Goal: Book appointment/travel/reservation

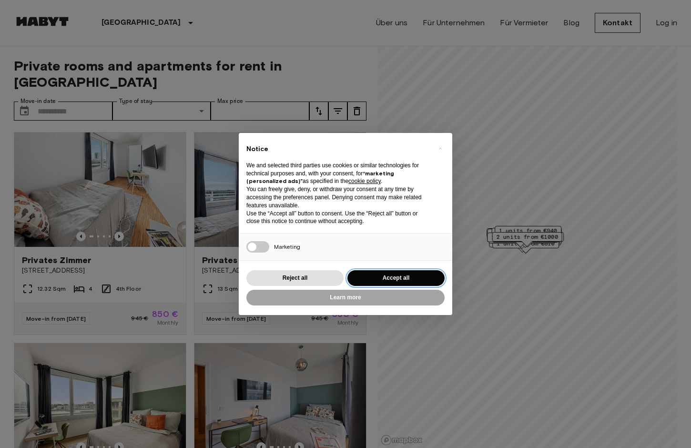
click at [419, 283] on button "Accept all" at bounding box center [396, 278] width 97 height 16
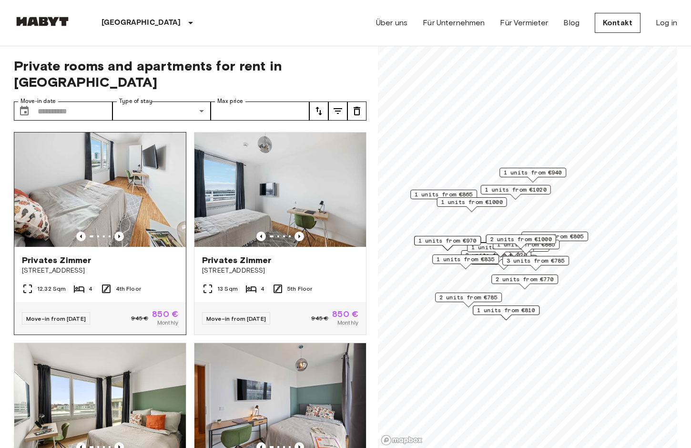
click at [120, 214] on img at bounding box center [100, 190] width 172 height 114
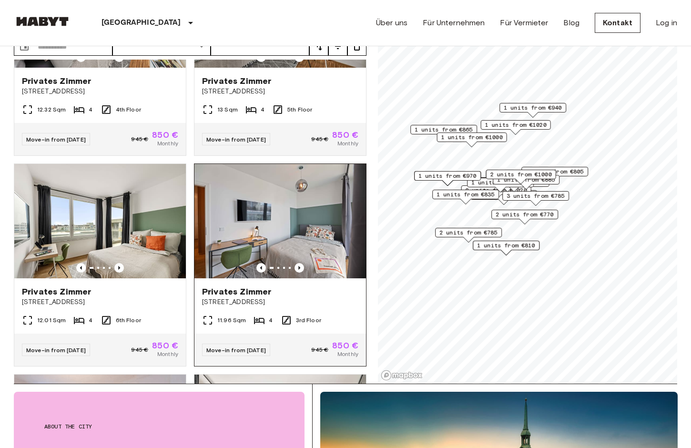
scroll to position [115, 0]
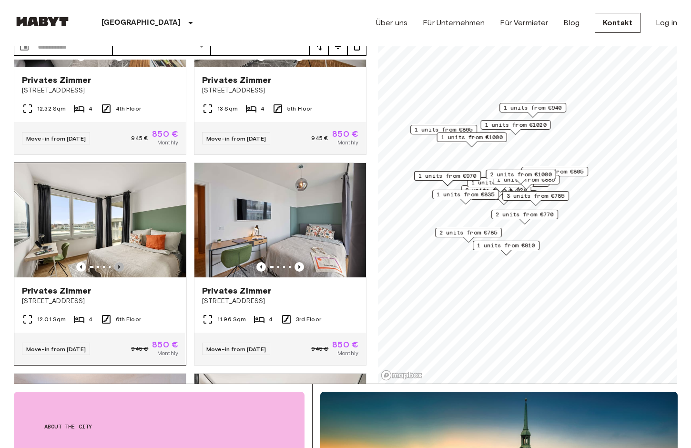
click at [122, 262] on icon "Previous image" at bounding box center [119, 267] width 10 height 10
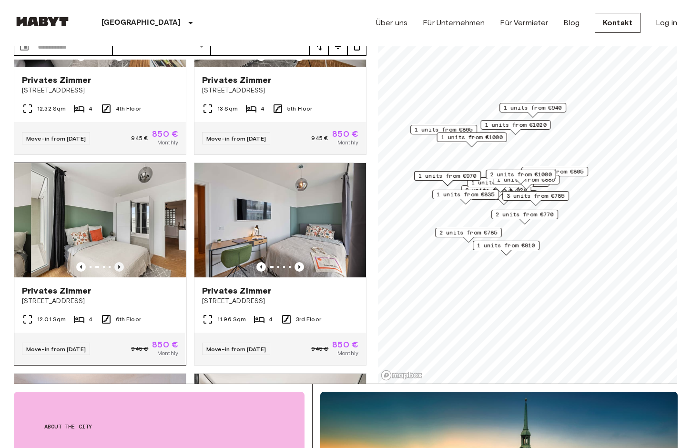
click at [122, 262] on icon "Previous image" at bounding box center [119, 267] width 10 height 10
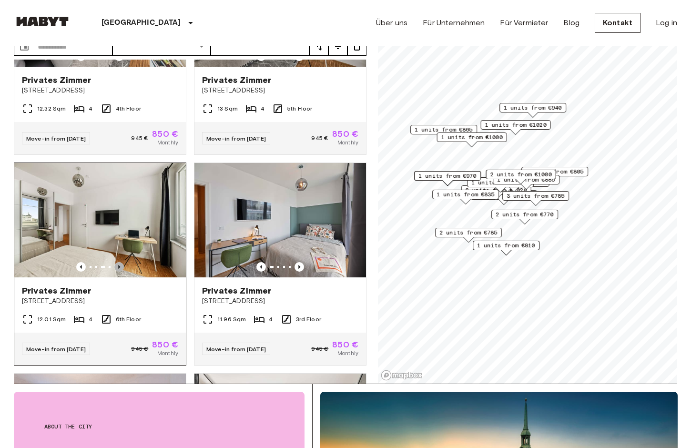
click at [122, 262] on icon "Previous image" at bounding box center [119, 267] width 10 height 10
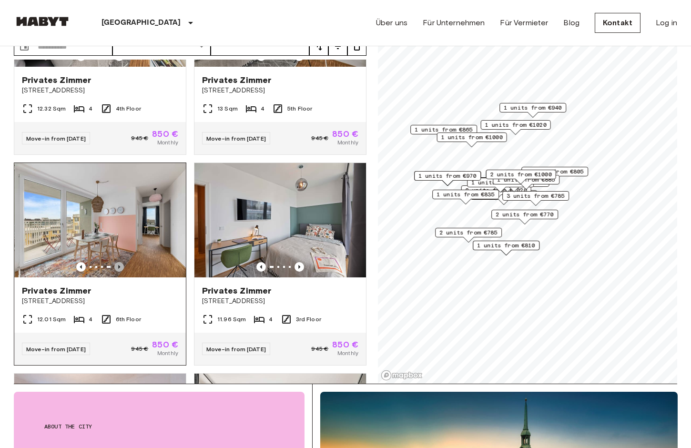
click at [122, 262] on icon "Previous image" at bounding box center [119, 267] width 10 height 10
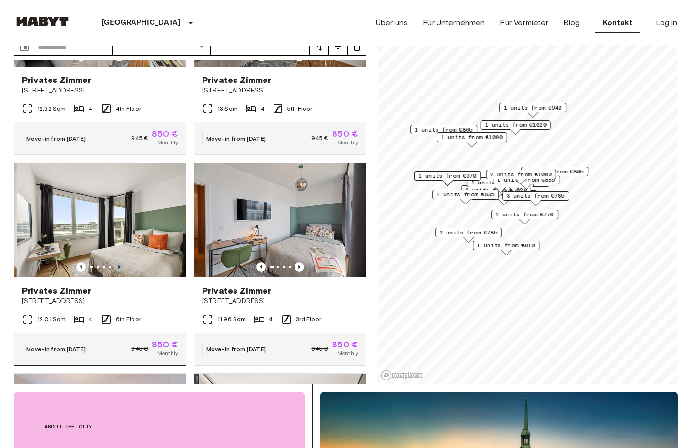
click at [122, 262] on icon "Previous image" at bounding box center [119, 267] width 10 height 10
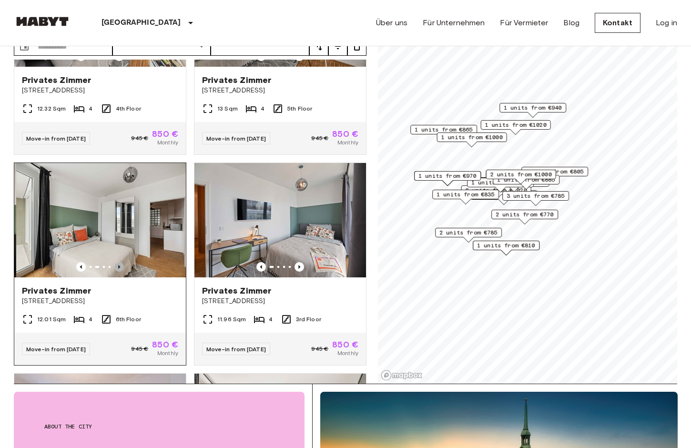
click at [122, 262] on icon "Previous image" at bounding box center [119, 267] width 10 height 10
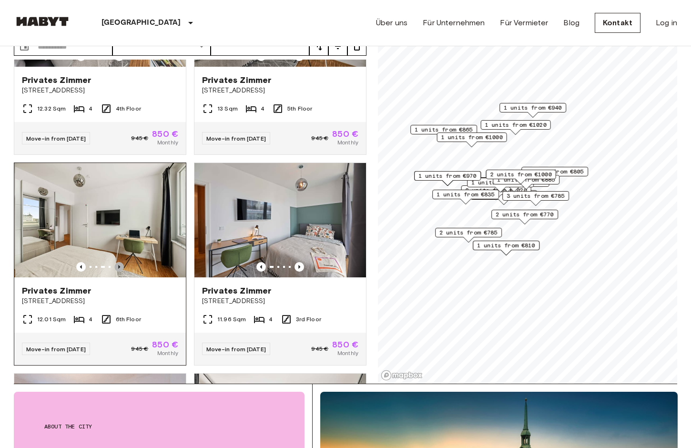
click at [122, 262] on icon "Previous image" at bounding box center [119, 267] width 10 height 10
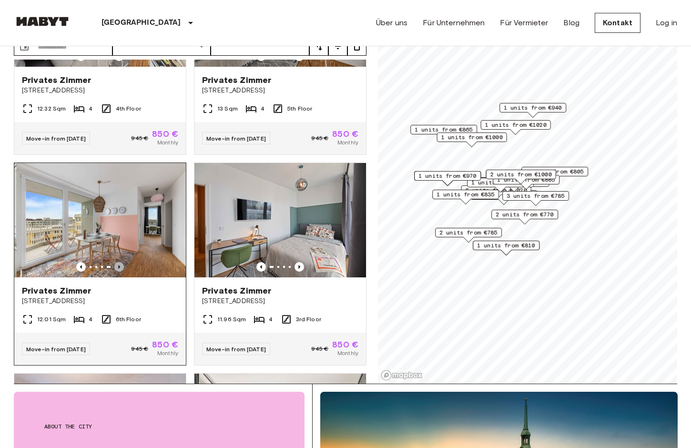
click at [122, 262] on icon "Previous image" at bounding box center [119, 267] width 10 height 10
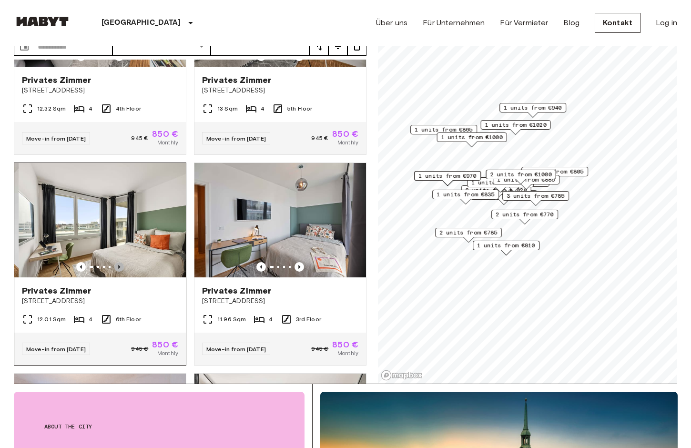
click at [122, 262] on icon "Previous image" at bounding box center [119, 267] width 10 height 10
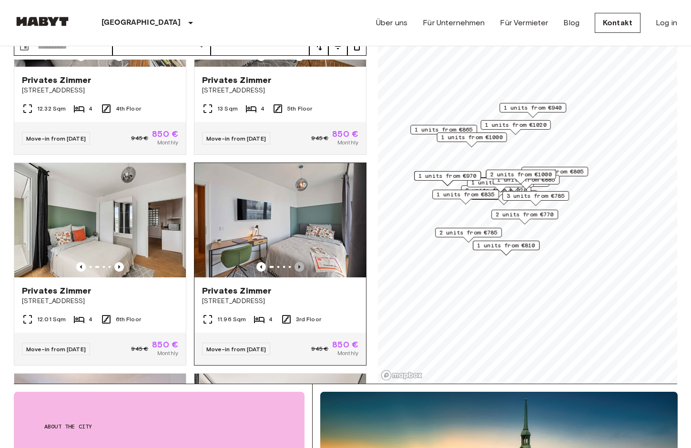
click at [299, 265] on icon "Previous image" at bounding box center [299, 267] width 2 height 4
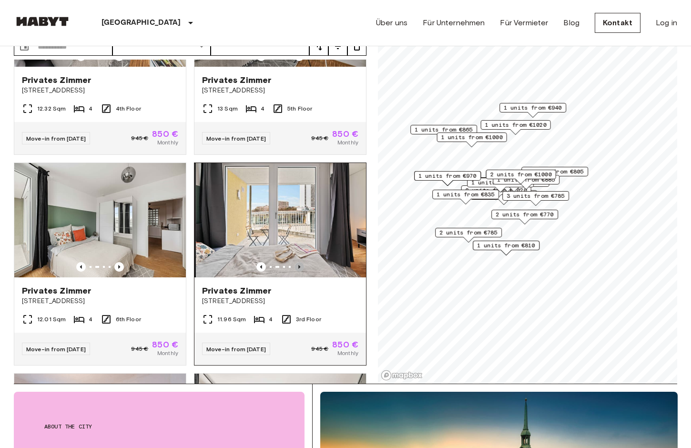
click at [299, 262] on icon "Previous image" at bounding box center [300, 267] width 10 height 10
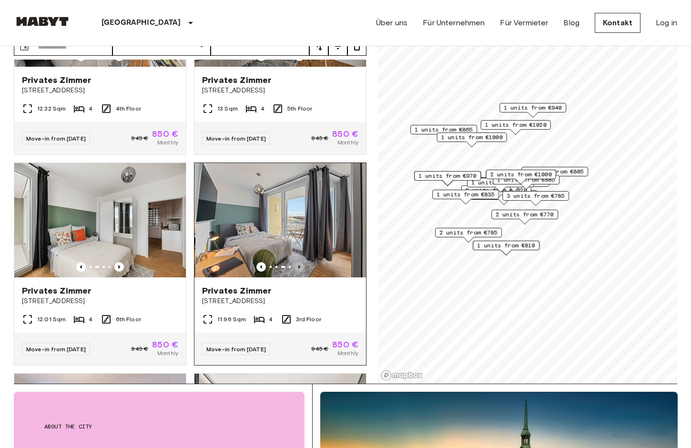
click at [299, 262] on icon "Previous image" at bounding box center [300, 267] width 10 height 10
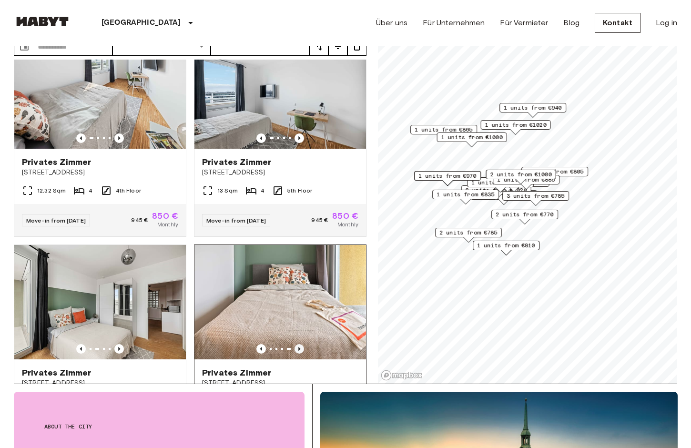
scroll to position [35, 0]
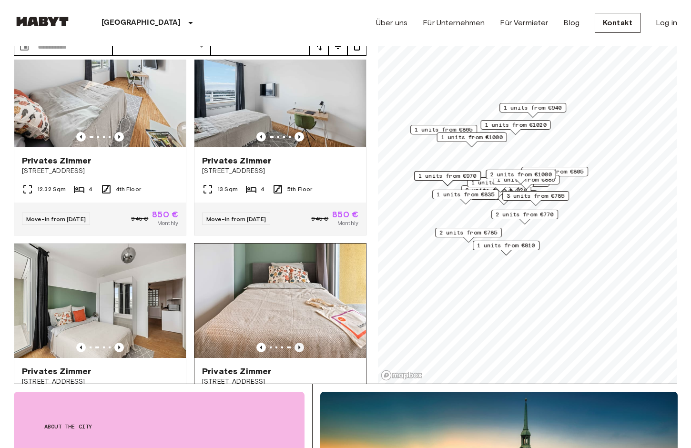
click at [300, 343] on icon "Previous image" at bounding box center [300, 348] width 10 height 10
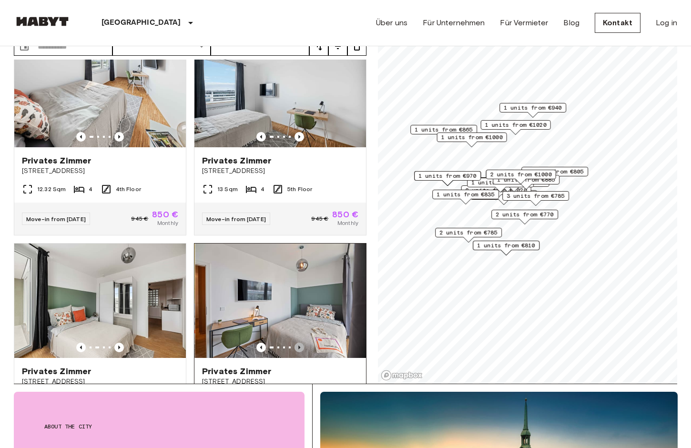
click at [300, 343] on icon "Previous image" at bounding box center [300, 348] width 10 height 10
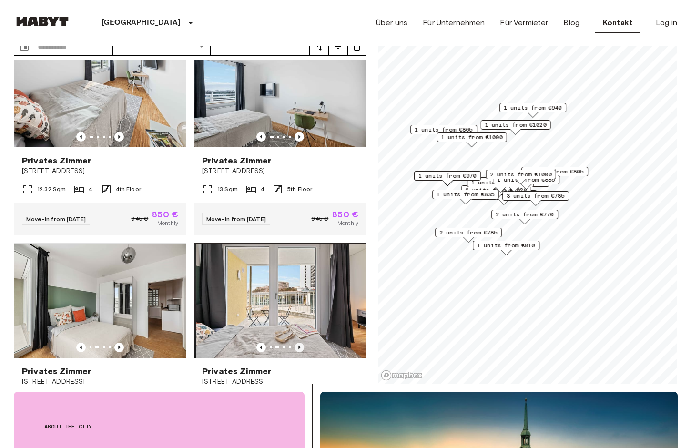
scroll to position [0, 0]
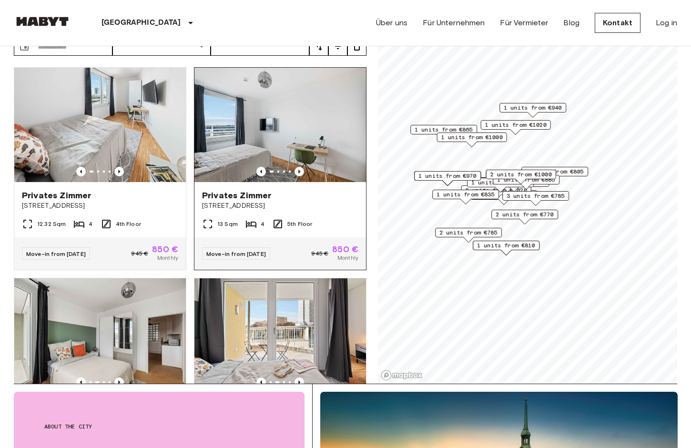
click at [299, 170] on icon "Previous image" at bounding box center [299, 172] width 2 height 4
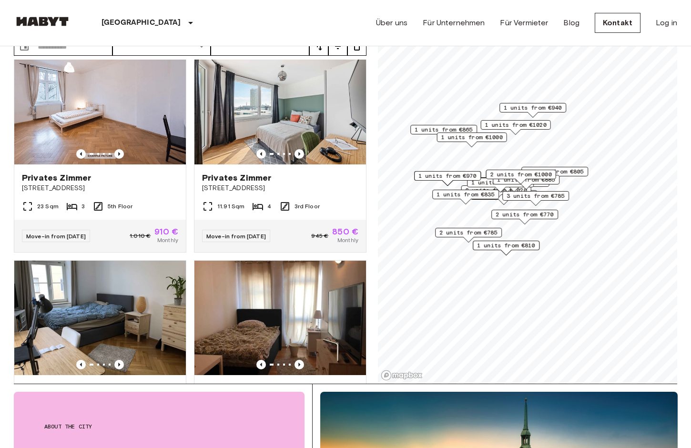
scroll to position [444, 0]
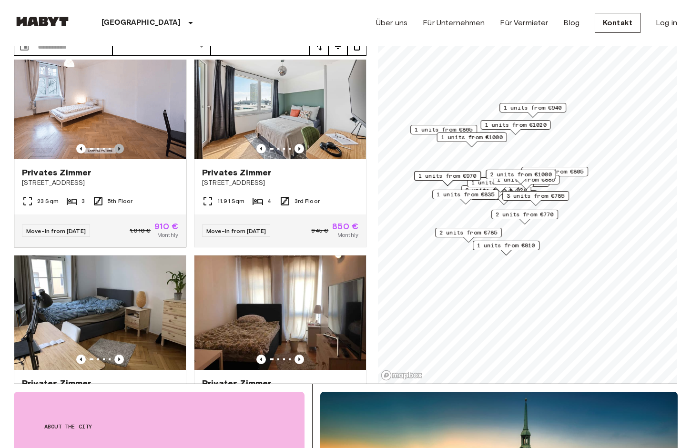
click at [119, 147] on icon "Previous image" at bounding box center [119, 149] width 2 height 4
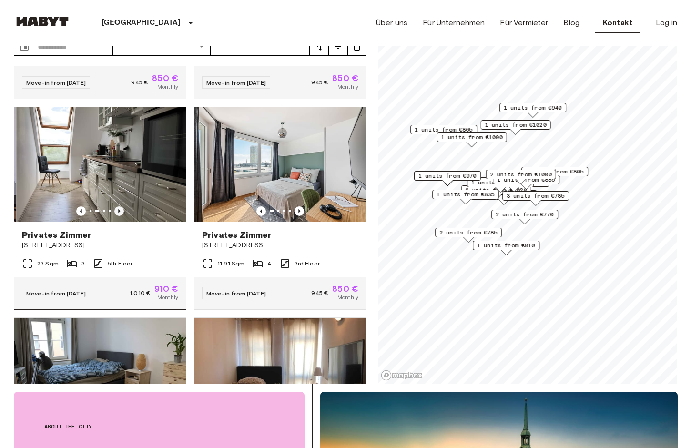
scroll to position [379, 0]
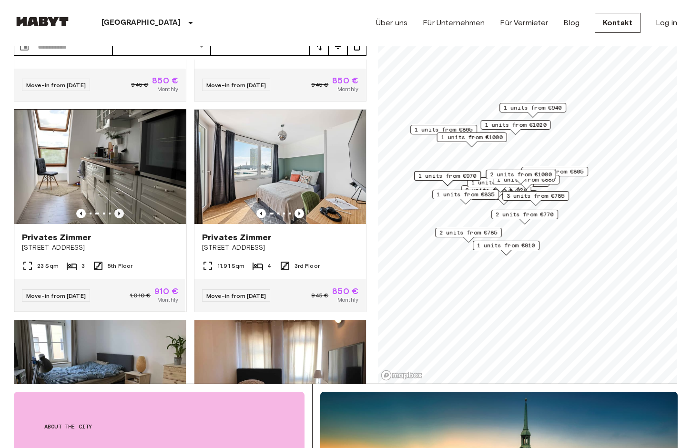
click at [121, 209] on icon "Previous image" at bounding box center [119, 214] width 10 height 10
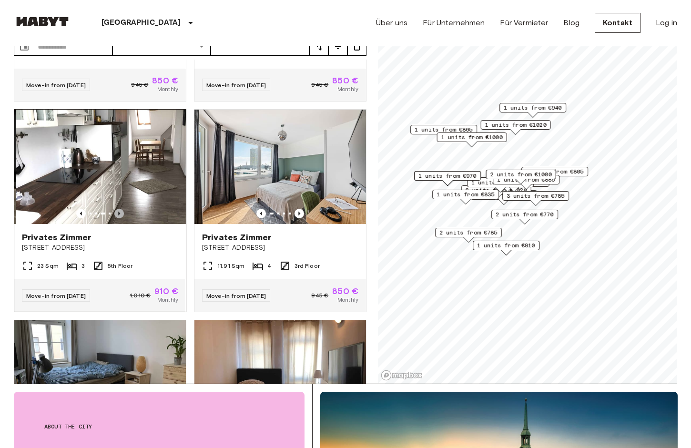
click at [121, 209] on icon "Previous image" at bounding box center [119, 214] width 10 height 10
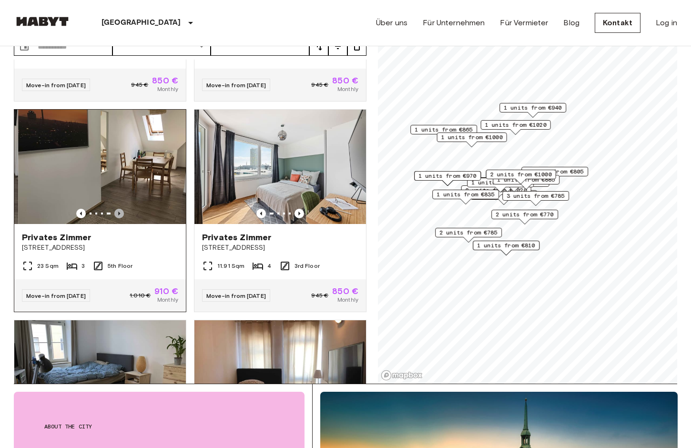
click at [121, 209] on icon "Previous image" at bounding box center [119, 214] width 10 height 10
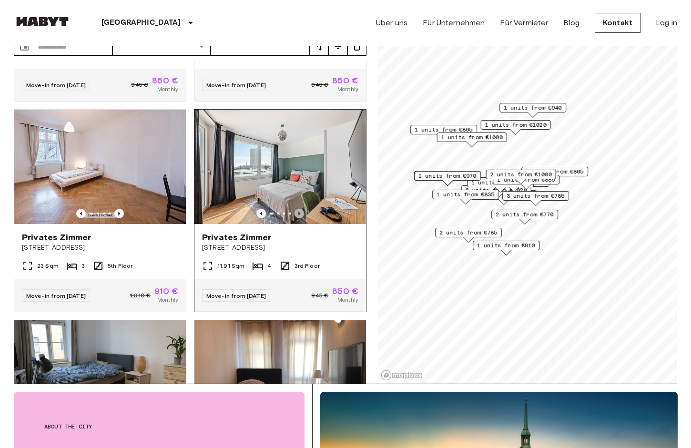
click at [297, 209] on icon "Previous image" at bounding box center [300, 214] width 10 height 10
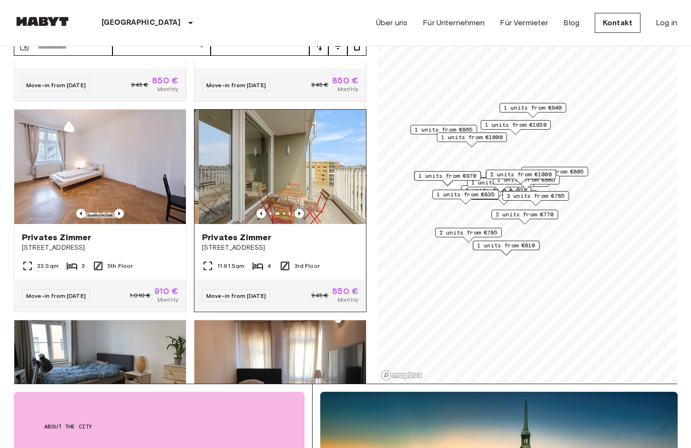
click at [297, 209] on icon "Previous image" at bounding box center [300, 214] width 10 height 10
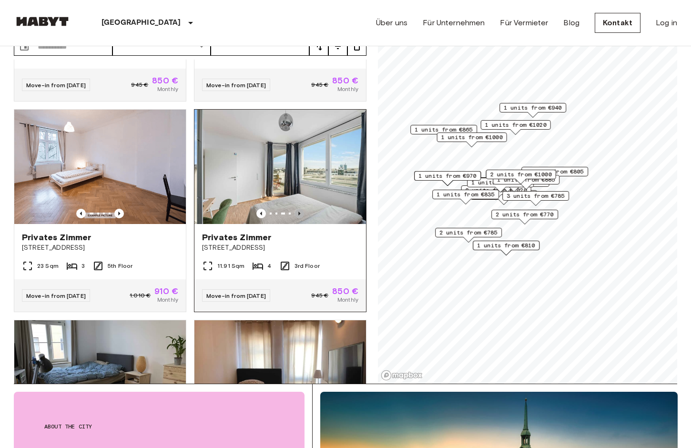
click at [297, 209] on icon "Previous image" at bounding box center [300, 214] width 10 height 10
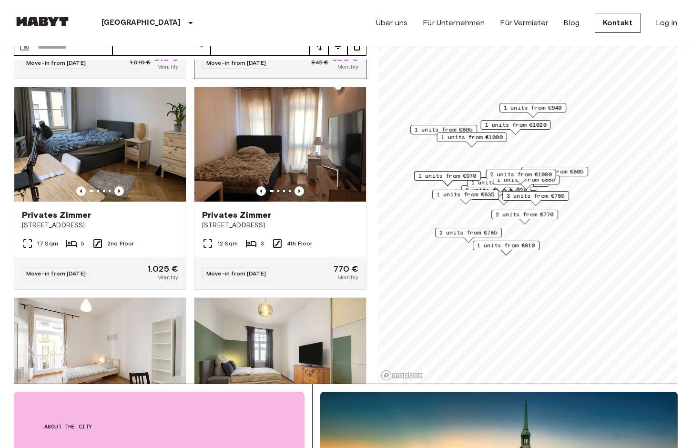
scroll to position [616, 0]
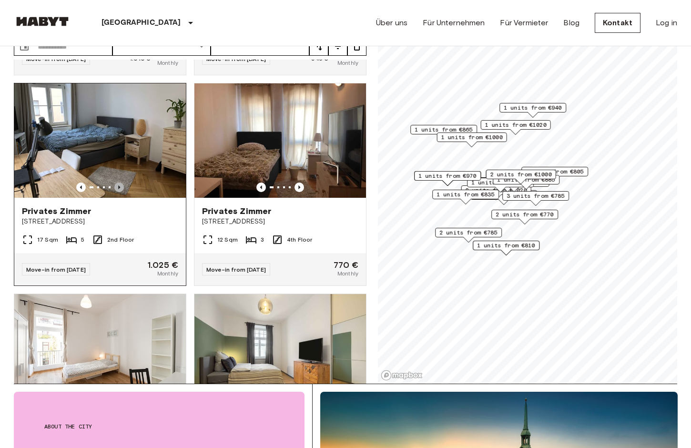
click at [121, 183] on icon "Previous image" at bounding box center [119, 188] width 10 height 10
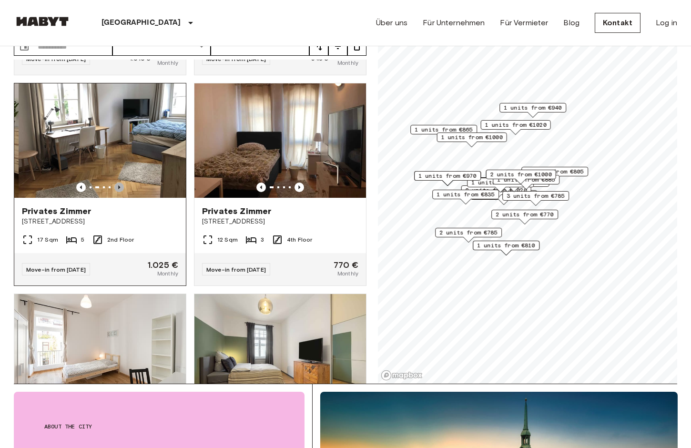
click at [121, 183] on icon "Previous image" at bounding box center [119, 188] width 10 height 10
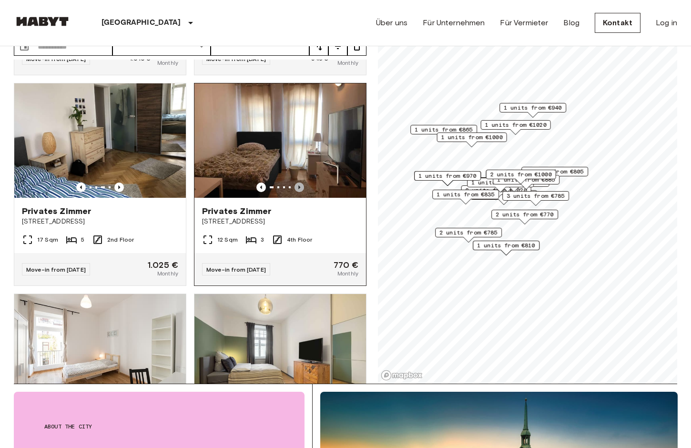
click at [304, 183] on icon "Previous image" at bounding box center [300, 188] width 10 height 10
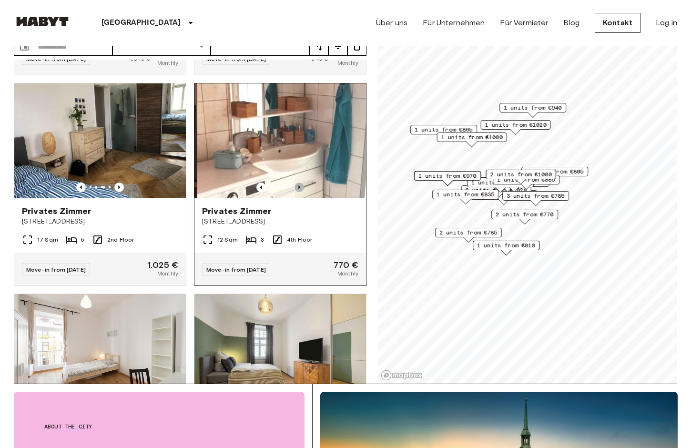
click at [304, 183] on icon "Previous image" at bounding box center [300, 188] width 10 height 10
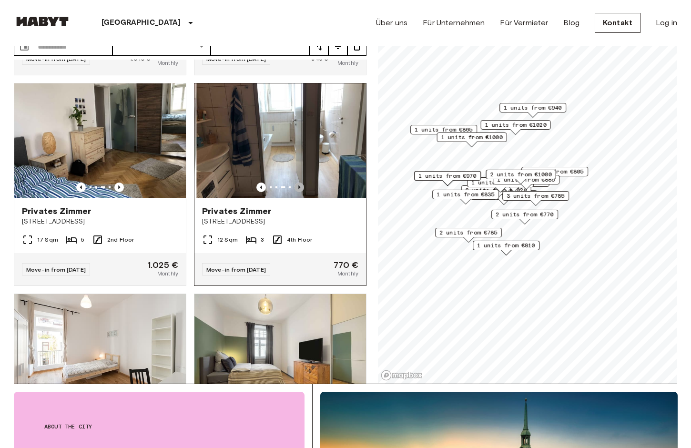
click at [304, 183] on icon "Previous image" at bounding box center [300, 188] width 10 height 10
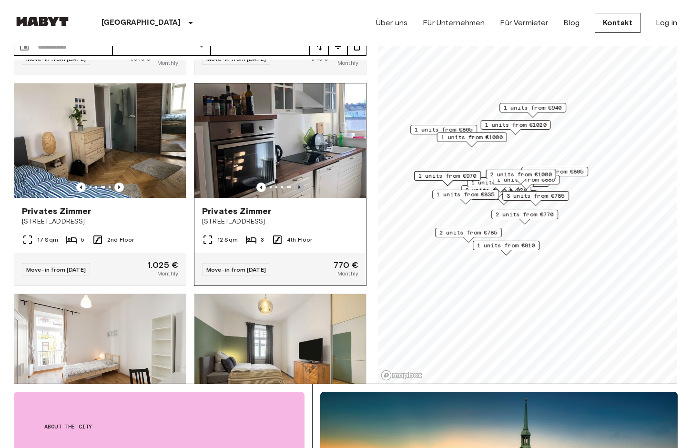
click at [304, 183] on icon "Previous image" at bounding box center [300, 188] width 10 height 10
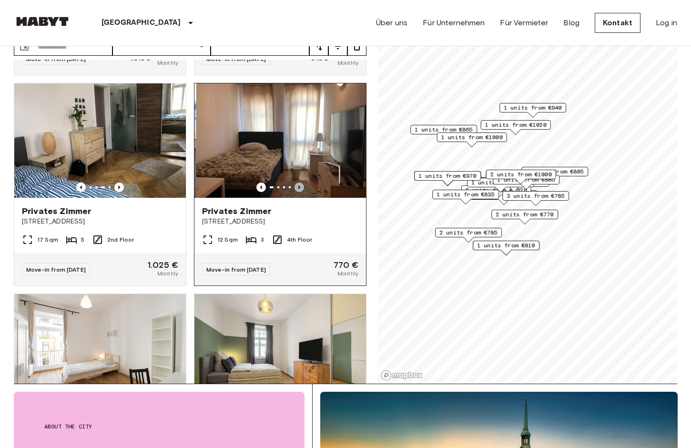
click at [304, 183] on icon "Previous image" at bounding box center [300, 188] width 10 height 10
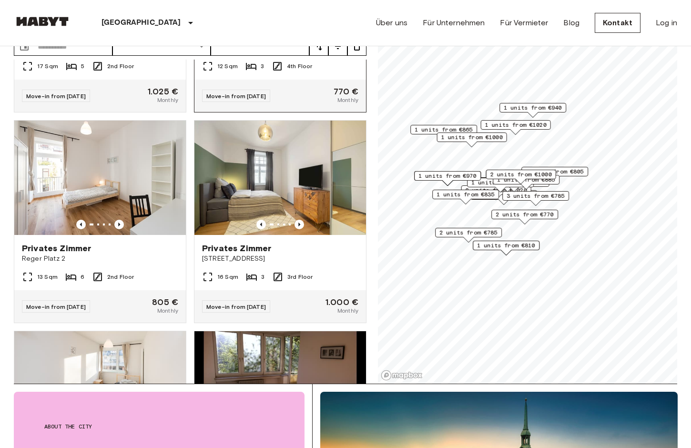
scroll to position [813, 0]
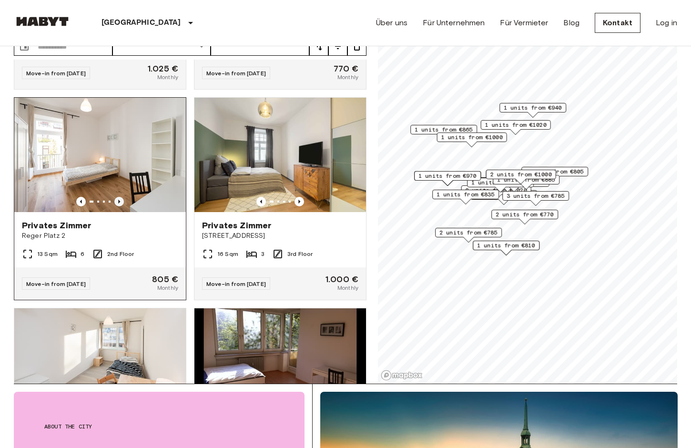
click at [117, 197] on icon "Previous image" at bounding box center [119, 202] width 10 height 10
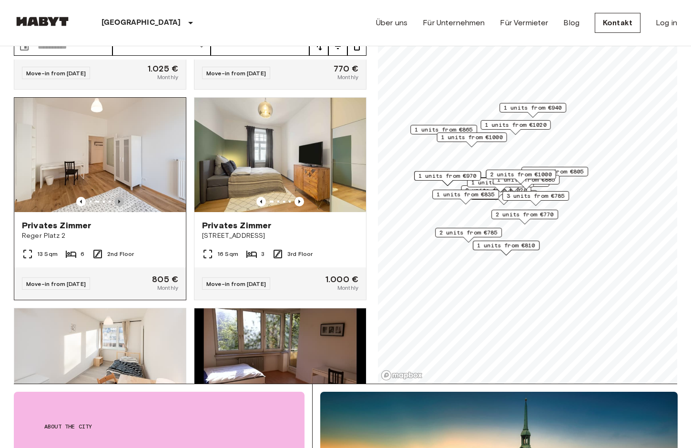
click at [117, 197] on icon "Previous image" at bounding box center [119, 202] width 10 height 10
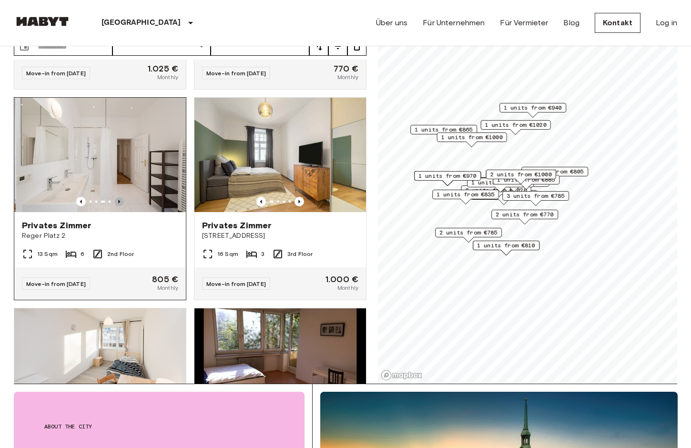
click at [117, 197] on icon "Previous image" at bounding box center [119, 202] width 10 height 10
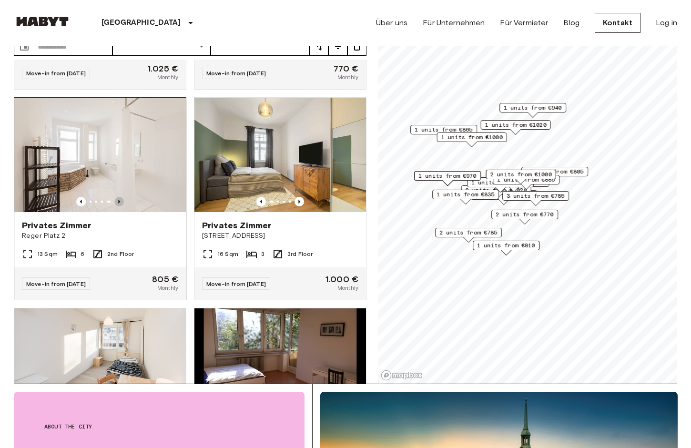
click at [117, 197] on icon "Previous image" at bounding box center [119, 202] width 10 height 10
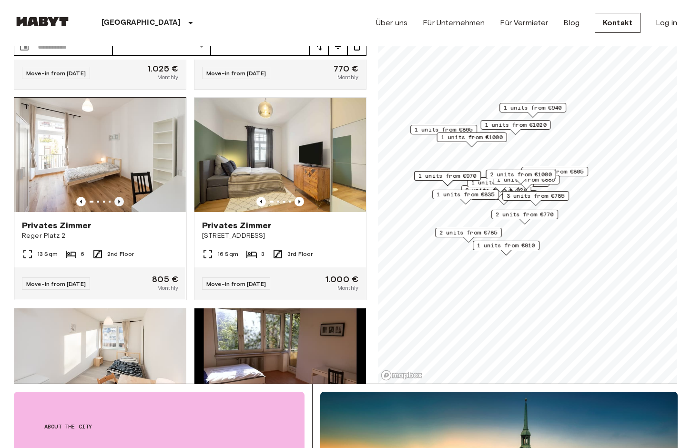
click at [117, 197] on icon "Previous image" at bounding box center [119, 202] width 10 height 10
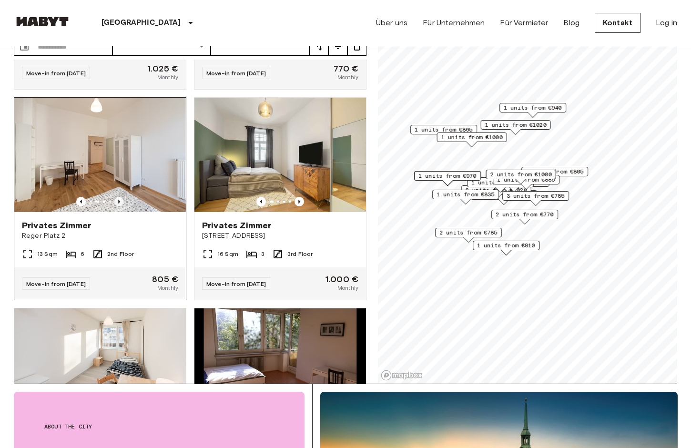
click at [117, 197] on icon "Previous image" at bounding box center [119, 202] width 10 height 10
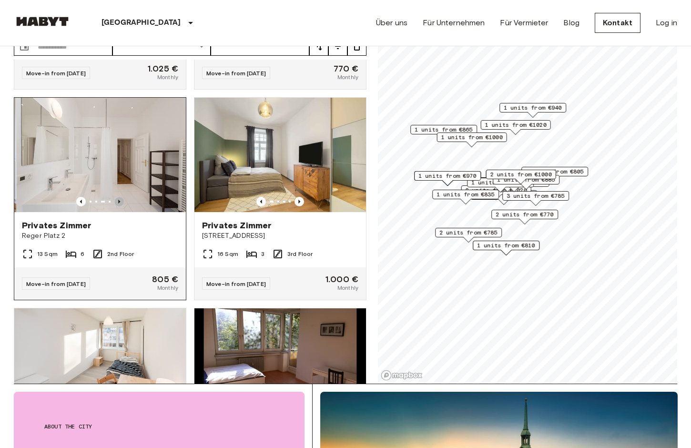
click at [117, 197] on icon "Previous image" at bounding box center [119, 202] width 10 height 10
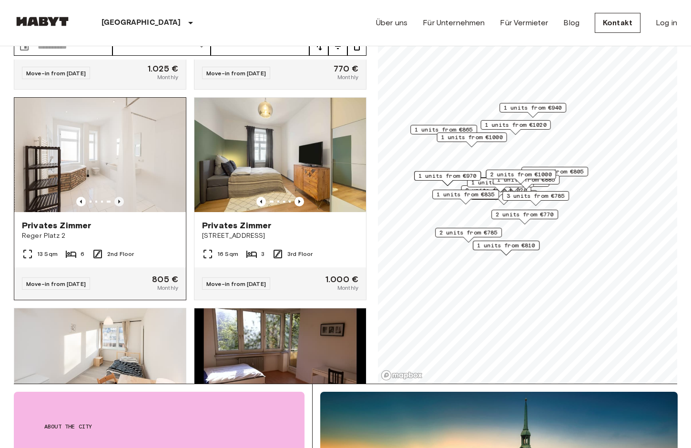
click at [117, 197] on icon "Previous image" at bounding box center [119, 202] width 10 height 10
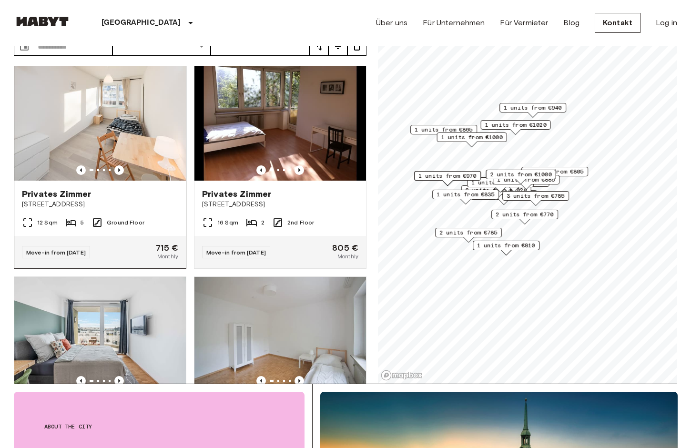
scroll to position [1061, 0]
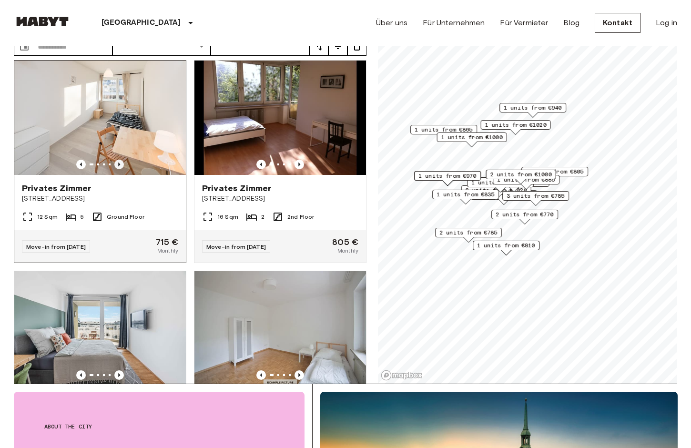
click at [122, 160] on icon "Previous image" at bounding box center [119, 165] width 10 height 10
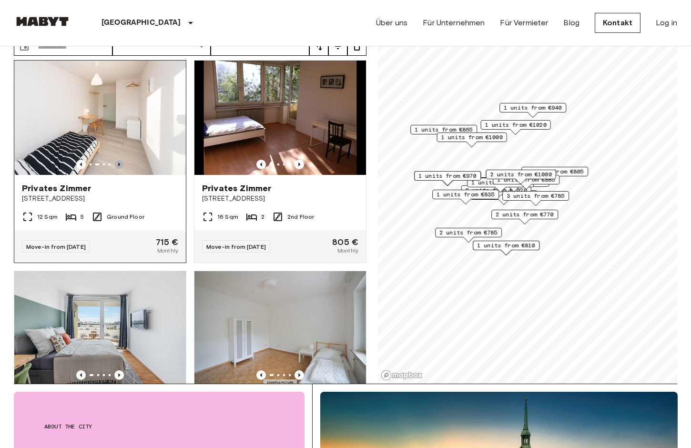
click at [122, 160] on icon "Previous image" at bounding box center [119, 165] width 10 height 10
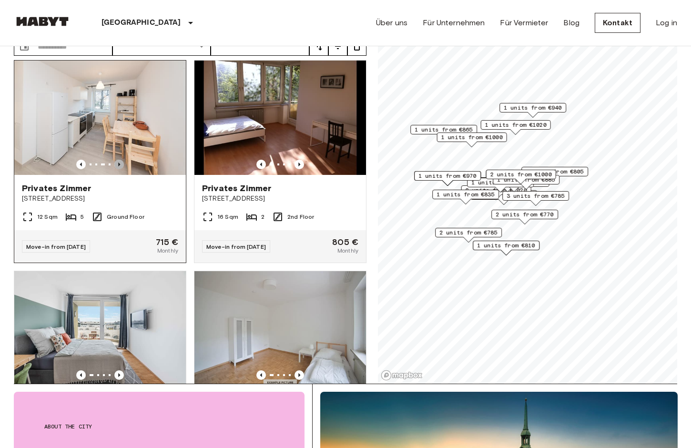
click at [122, 160] on icon "Previous image" at bounding box center [119, 165] width 10 height 10
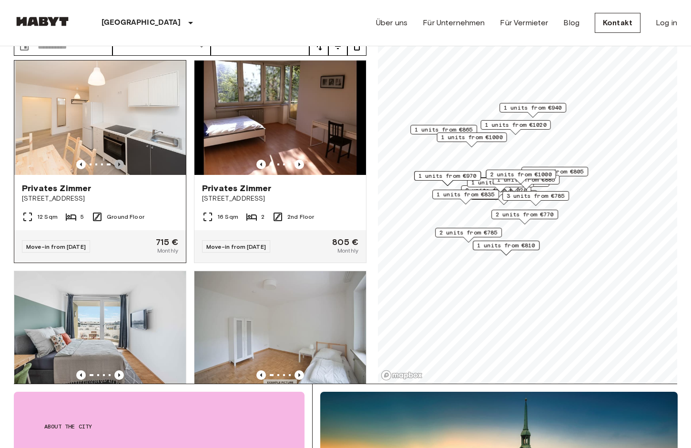
click at [122, 160] on icon "Previous image" at bounding box center [119, 165] width 10 height 10
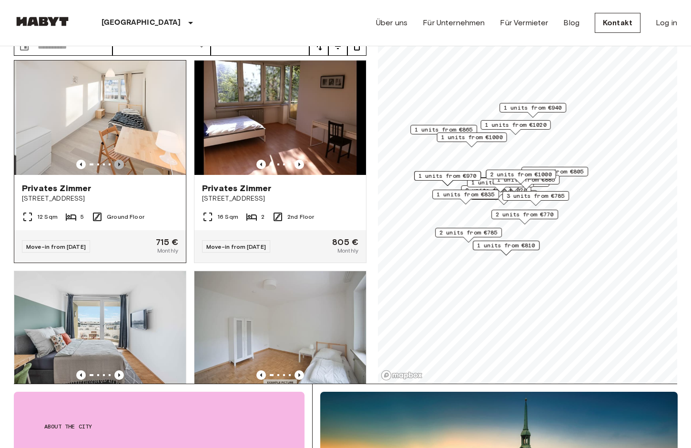
click at [122, 160] on icon "Previous image" at bounding box center [119, 165] width 10 height 10
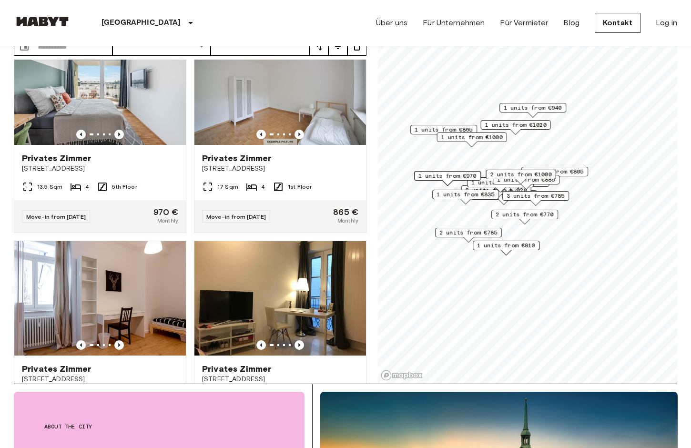
scroll to position [1305, 0]
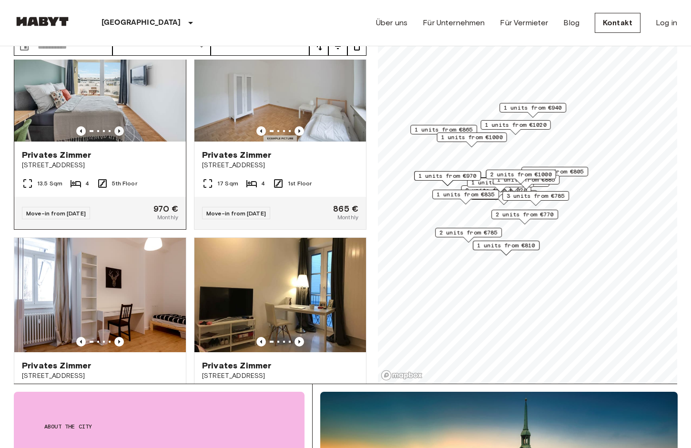
click at [120, 126] on icon "Previous image" at bounding box center [119, 131] width 10 height 10
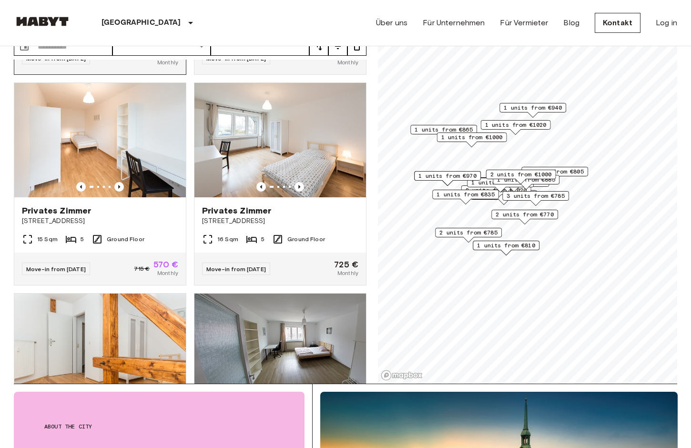
scroll to position [2094, 0]
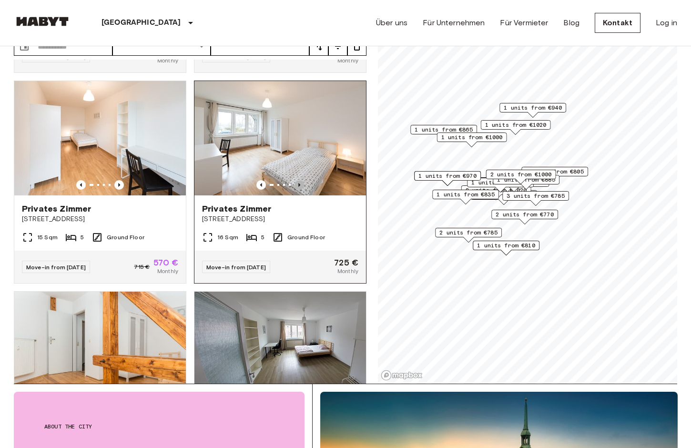
click at [302, 180] on icon "Previous image" at bounding box center [300, 185] width 10 height 10
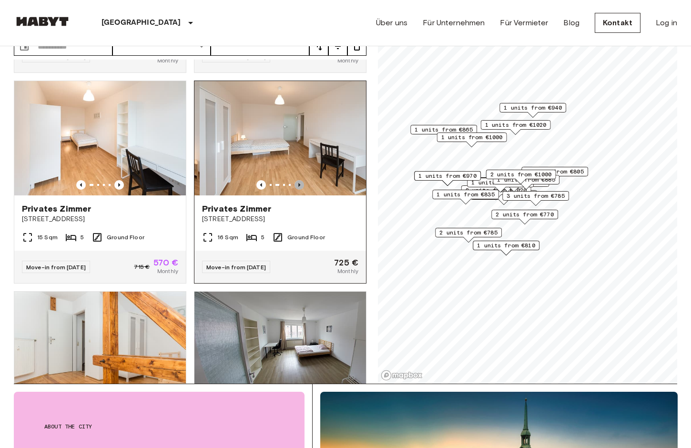
click at [302, 180] on icon "Previous image" at bounding box center [300, 185] width 10 height 10
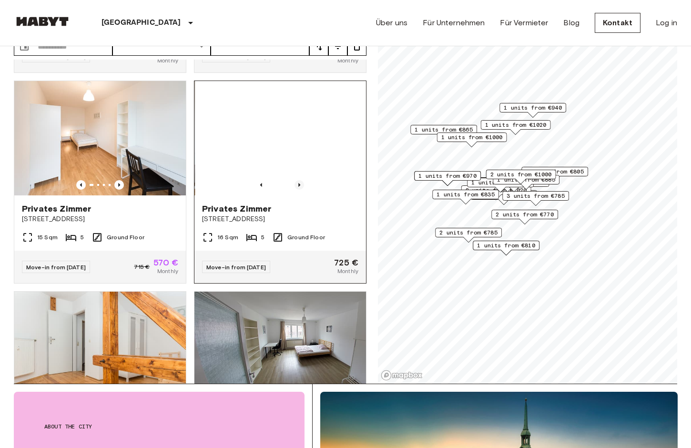
click at [302, 180] on icon "Previous image" at bounding box center [300, 185] width 10 height 10
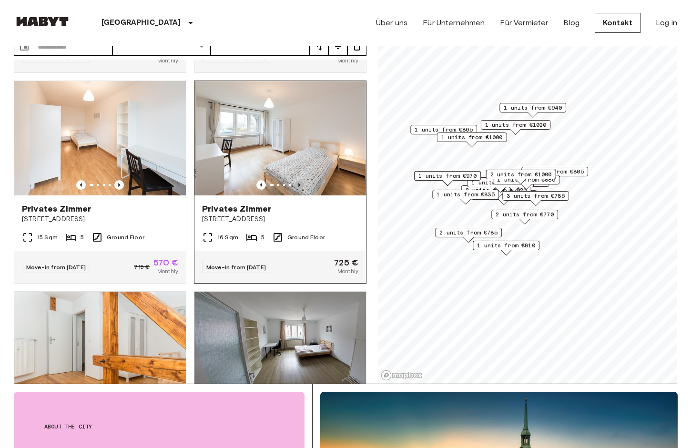
click at [302, 180] on icon "Previous image" at bounding box center [300, 185] width 10 height 10
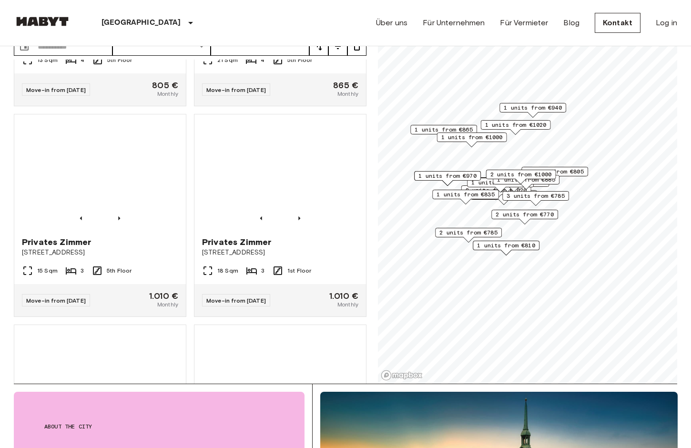
scroll to position [2522, 0]
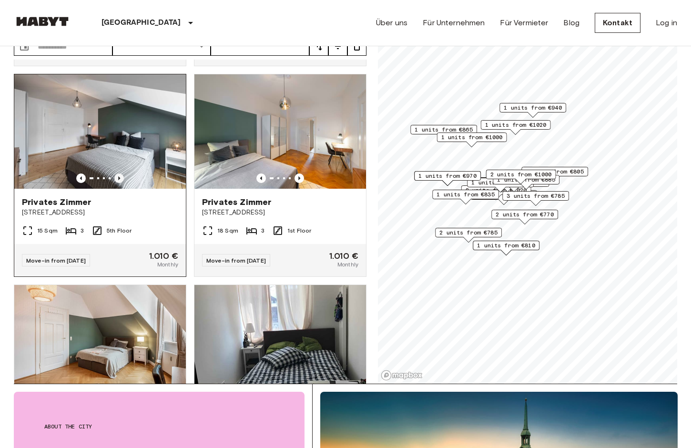
click at [118, 174] on icon "Previous image" at bounding box center [119, 179] width 10 height 10
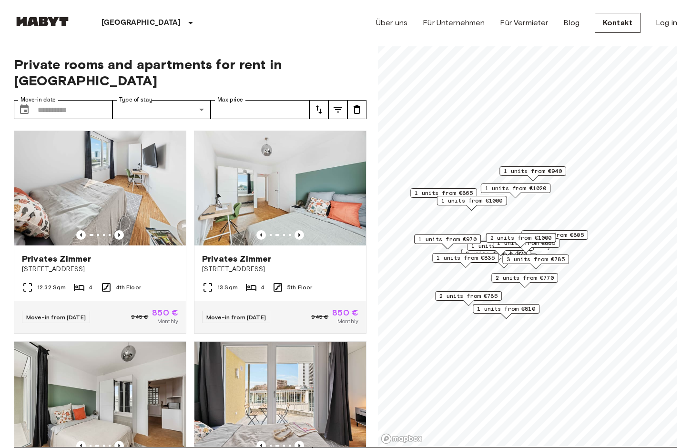
scroll to position [0, 0]
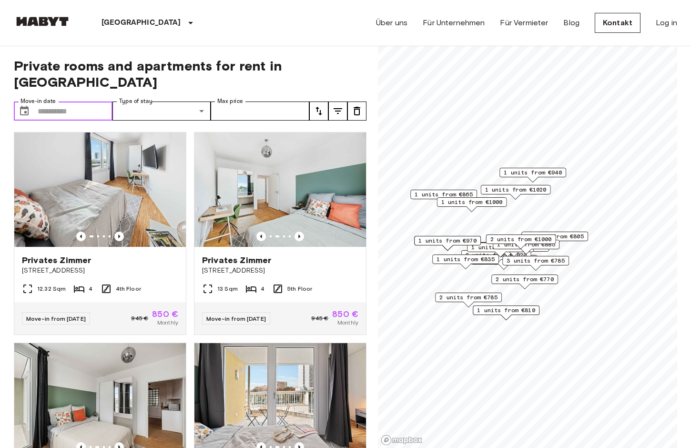
click at [84, 102] on input "Move-in date" at bounding box center [75, 111] width 75 height 19
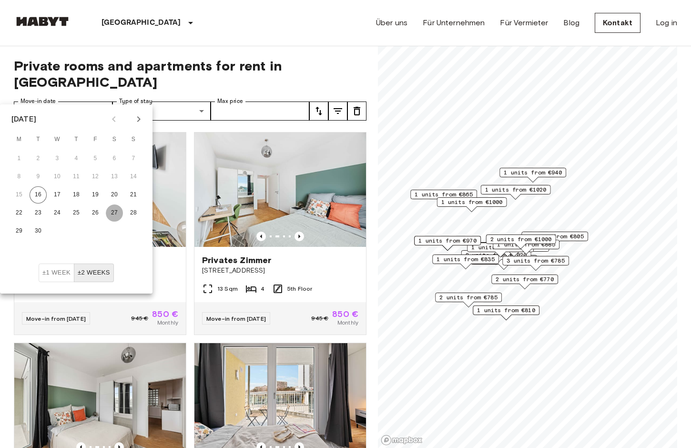
click at [110, 214] on button "27" at bounding box center [114, 213] width 17 height 17
type input "**********"
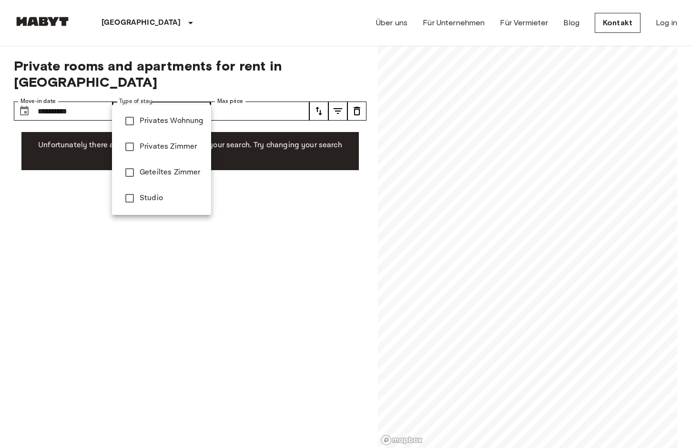
click at [145, 122] on span "Privates Wohnung" at bounding box center [172, 120] width 64 height 11
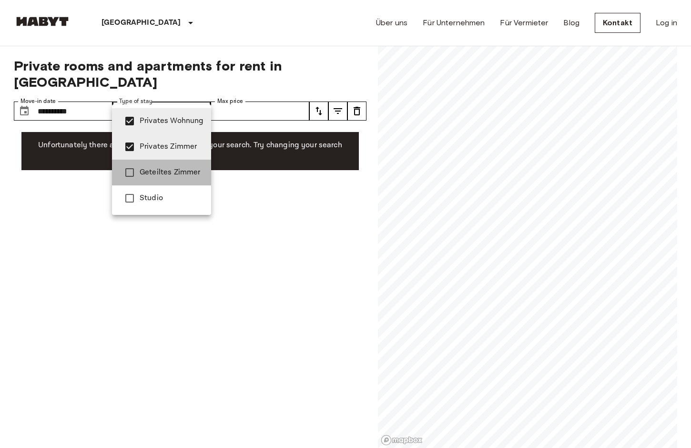
click at [184, 174] on span "Geteiltes Zimmer" at bounding box center [172, 172] width 64 height 11
type input "**********"
click at [225, 184] on div at bounding box center [345, 224] width 691 height 448
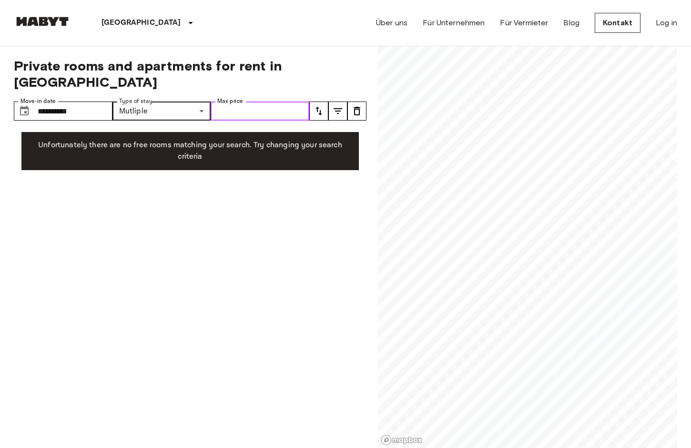
click at [273, 102] on input "Max price" at bounding box center [260, 111] width 99 height 19
click at [233, 140] on p "Unfortunately there are no free rooms matching your search. Try changing your s…" at bounding box center [190, 151] width 322 height 23
click at [317, 102] on button "tune" at bounding box center [318, 111] width 19 height 19
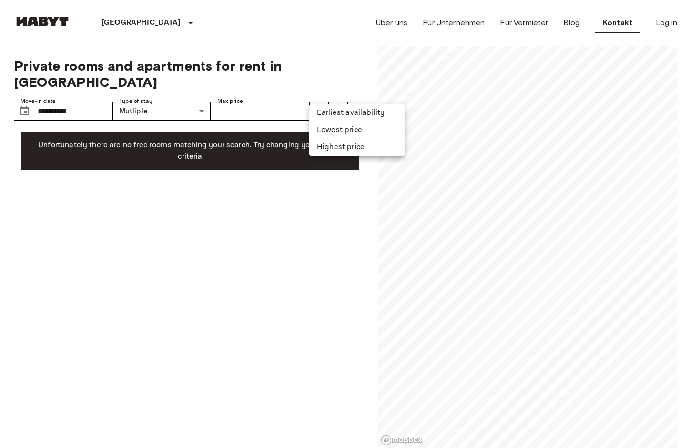
click at [317, 102] on div at bounding box center [345, 224] width 691 height 448
click at [315, 105] on icon "tune" at bounding box center [318, 110] width 11 height 11
click at [174, 174] on div at bounding box center [345, 224] width 691 height 448
click at [80, 102] on input "**********" at bounding box center [75, 111] width 75 height 19
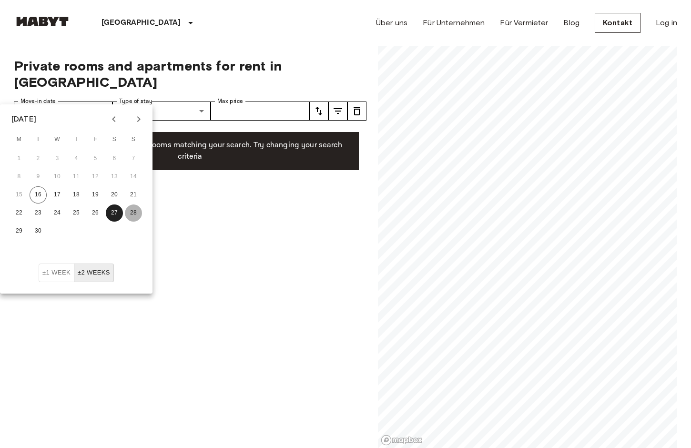
click at [136, 210] on button "28" at bounding box center [133, 213] width 17 height 17
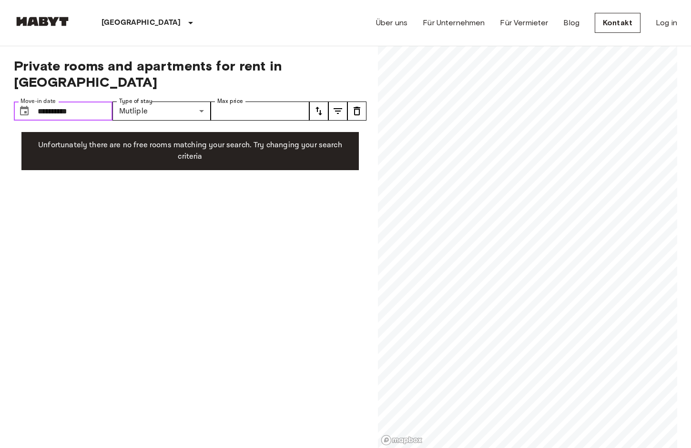
click at [92, 102] on input "**********" at bounding box center [75, 111] width 75 height 19
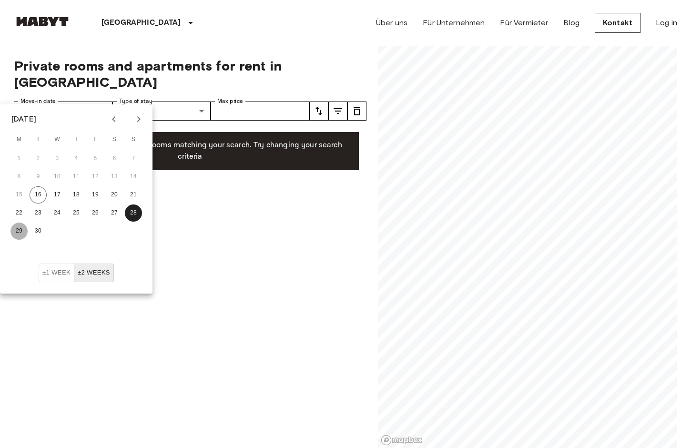
click at [22, 236] on button "29" at bounding box center [18, 231] width 17 height 17
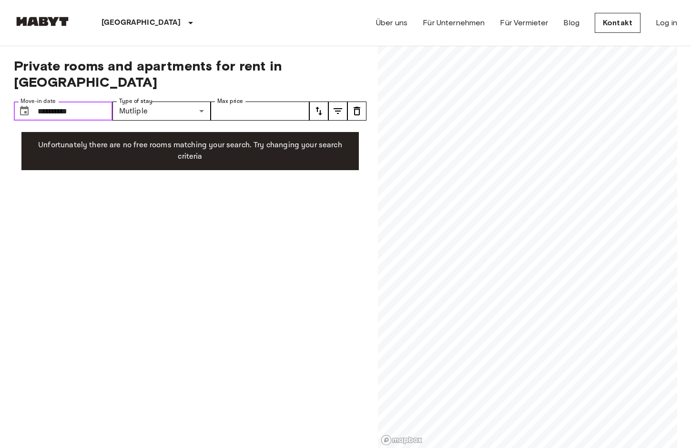
click at [82, 102] on input "**********" at bounding box center [75, 111] width 75 height 19
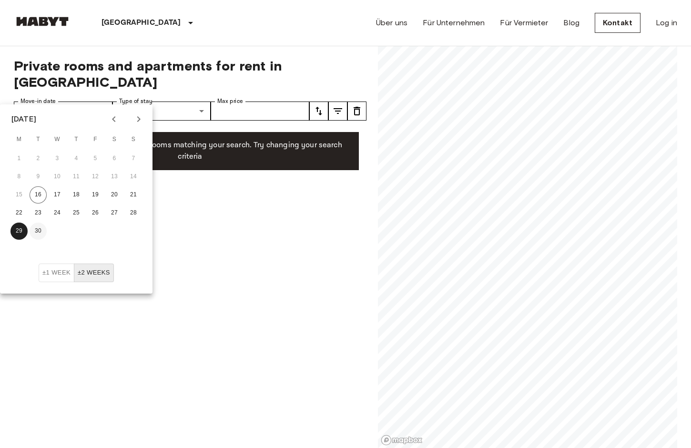
click at [38, 227] on button "30" at bounding box center [38, 231] width 17 height 17
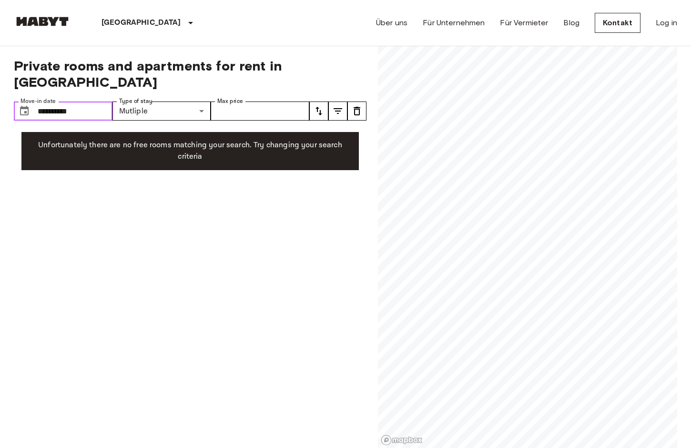
click at [80, 102] on input "**********" at bounding box center [75, 111] width 75 height 19
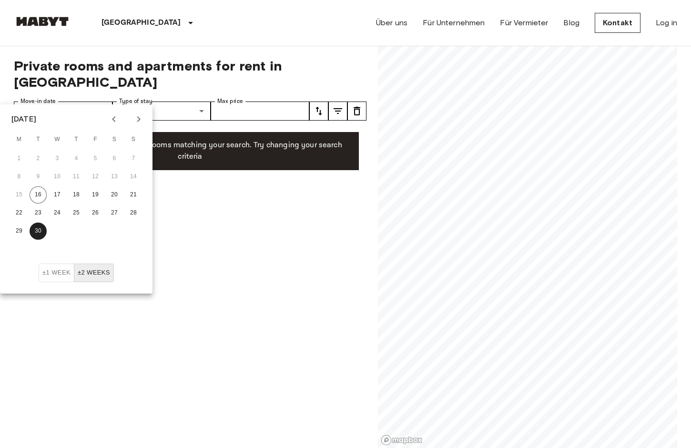
click at [136, 121] on icon "Next month" at bounding box center [138, 118] width 11 height 11
click at [59, 159] on button "1" at bounding box center [57, 158] width 17 height 17
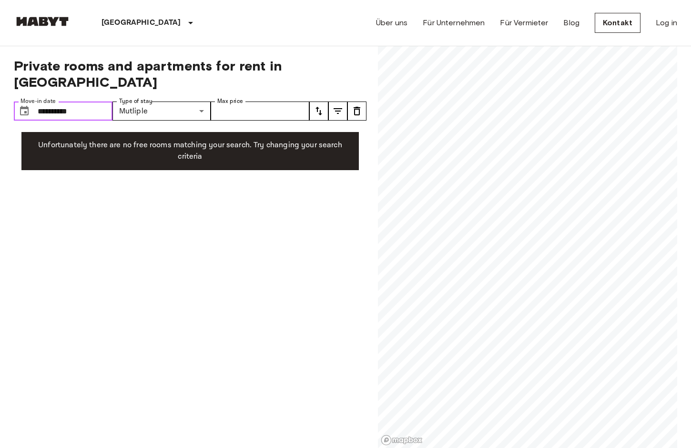
click at [79, 102] on input "**********" at bounding box center [75, 111] width 75 height 19
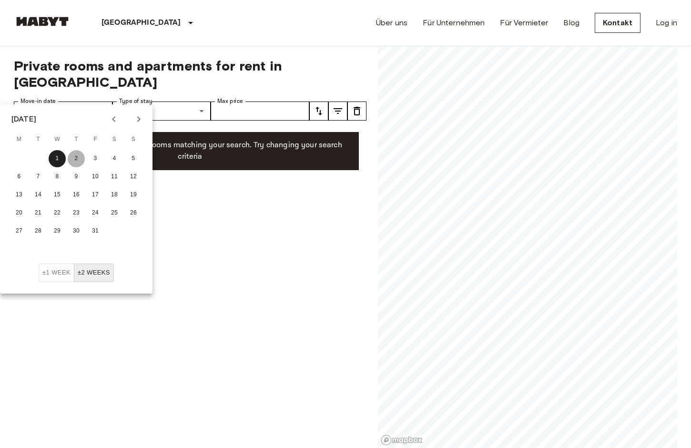
click at [74, 156] on button "2" at bounding box center [76, 158] width 17 height 17
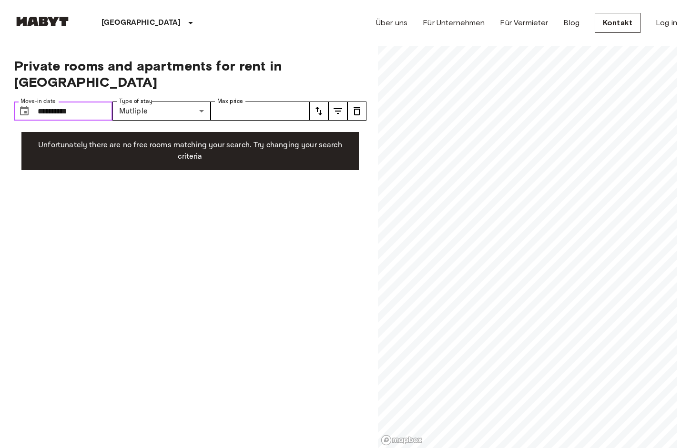
click at [92, 102] on input "**********" at bounding box center [75, 111] width 75 height 19
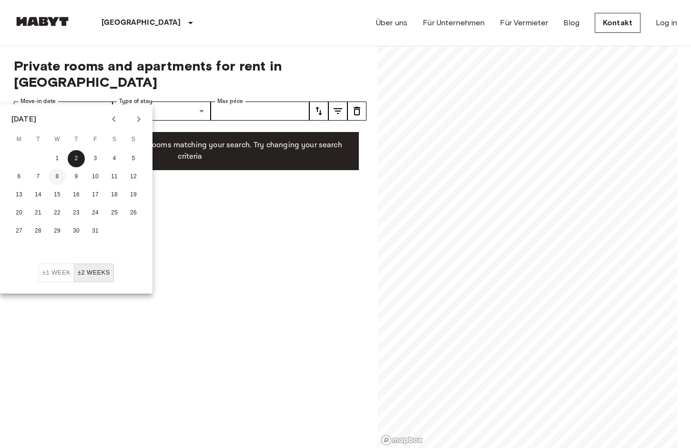
click at [59, 173] on button "8" at bounding box center [57, 176] width 17 height 17
type input "**********"
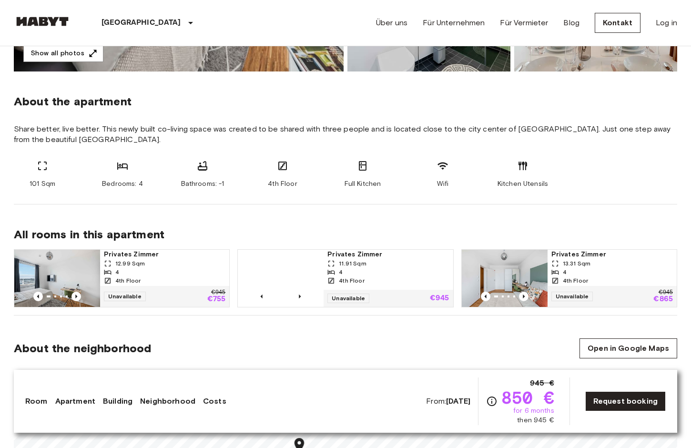
scroll to position [316, 0]
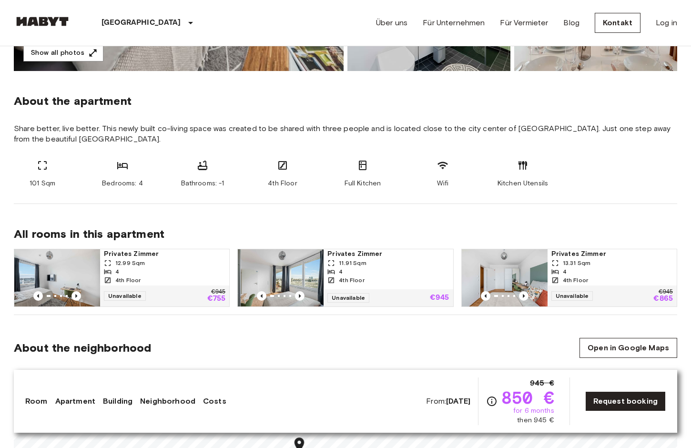
click at [156, 272] on div "4" at bounding box center [165, 271] width 122 height 9
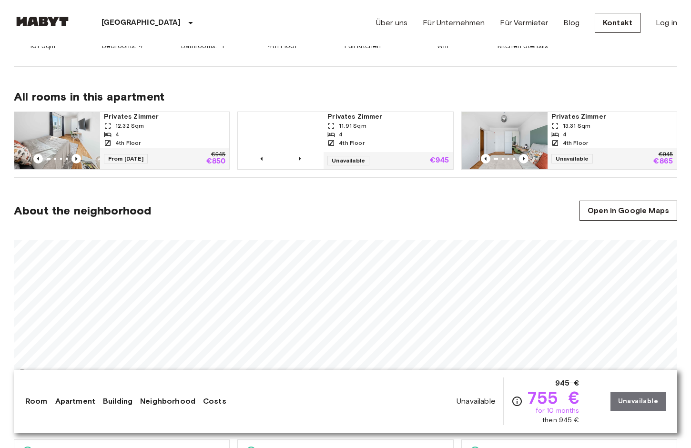
scroll to position [452, 0]
